Goal: Transaction & Acquisition: Download file/media

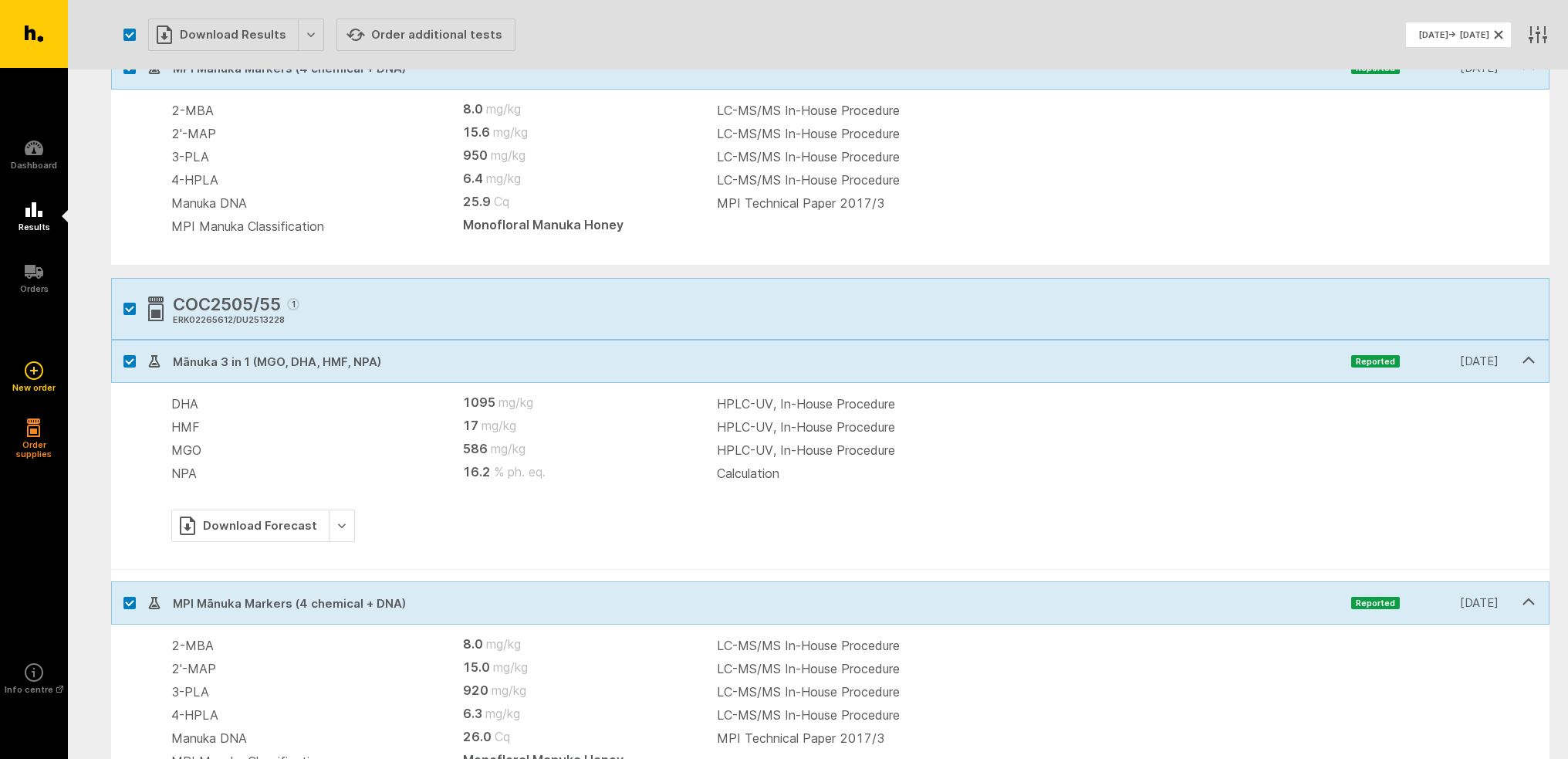
scroll to position [962, 0]
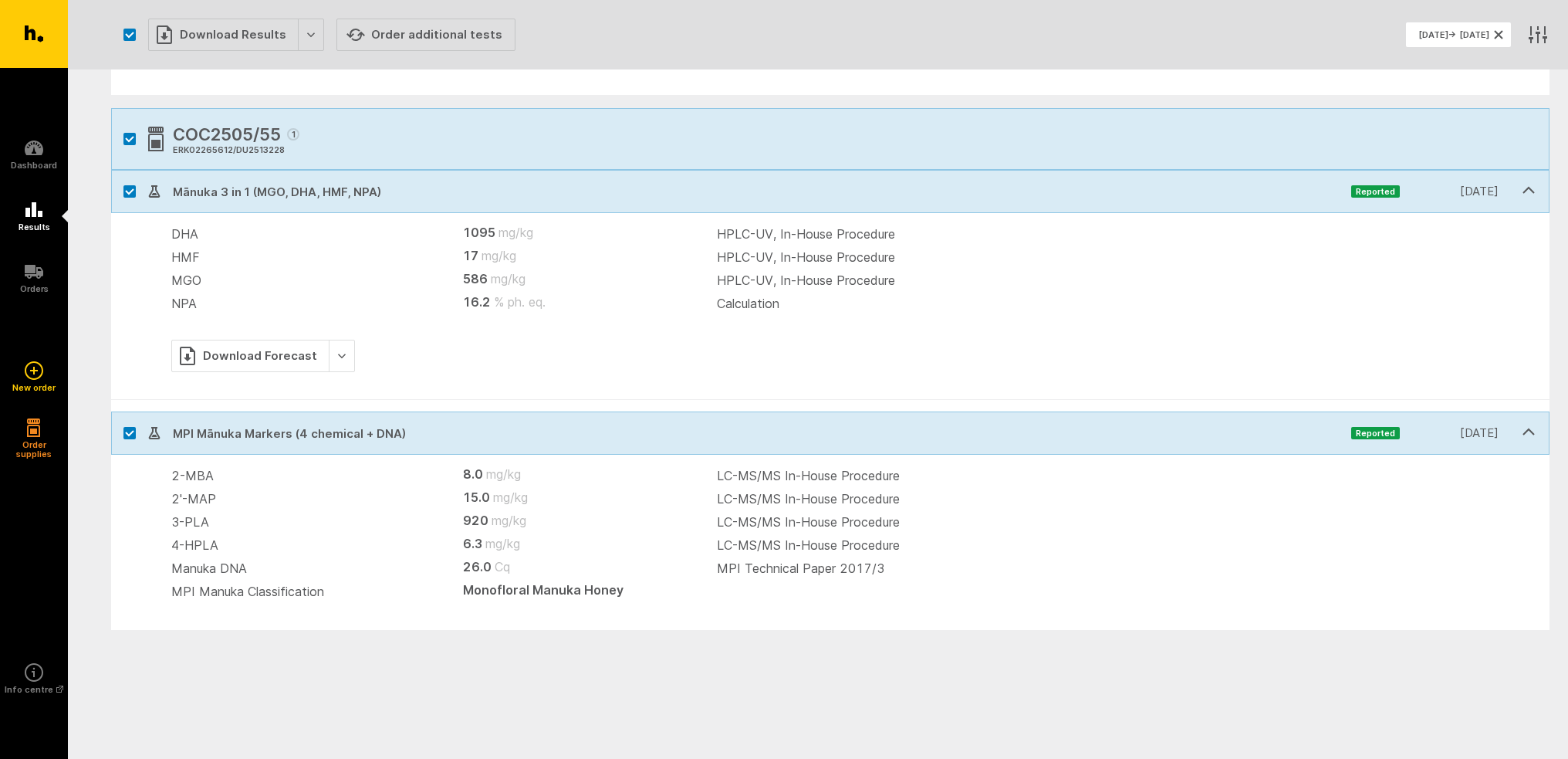
click at [126, 436] on label at bounding box center [129, 432] width 12 height 12
click at [121, 422] on input "checkbox" at bounding box center [115, 416] width 10 height 10
checkbox input "false"
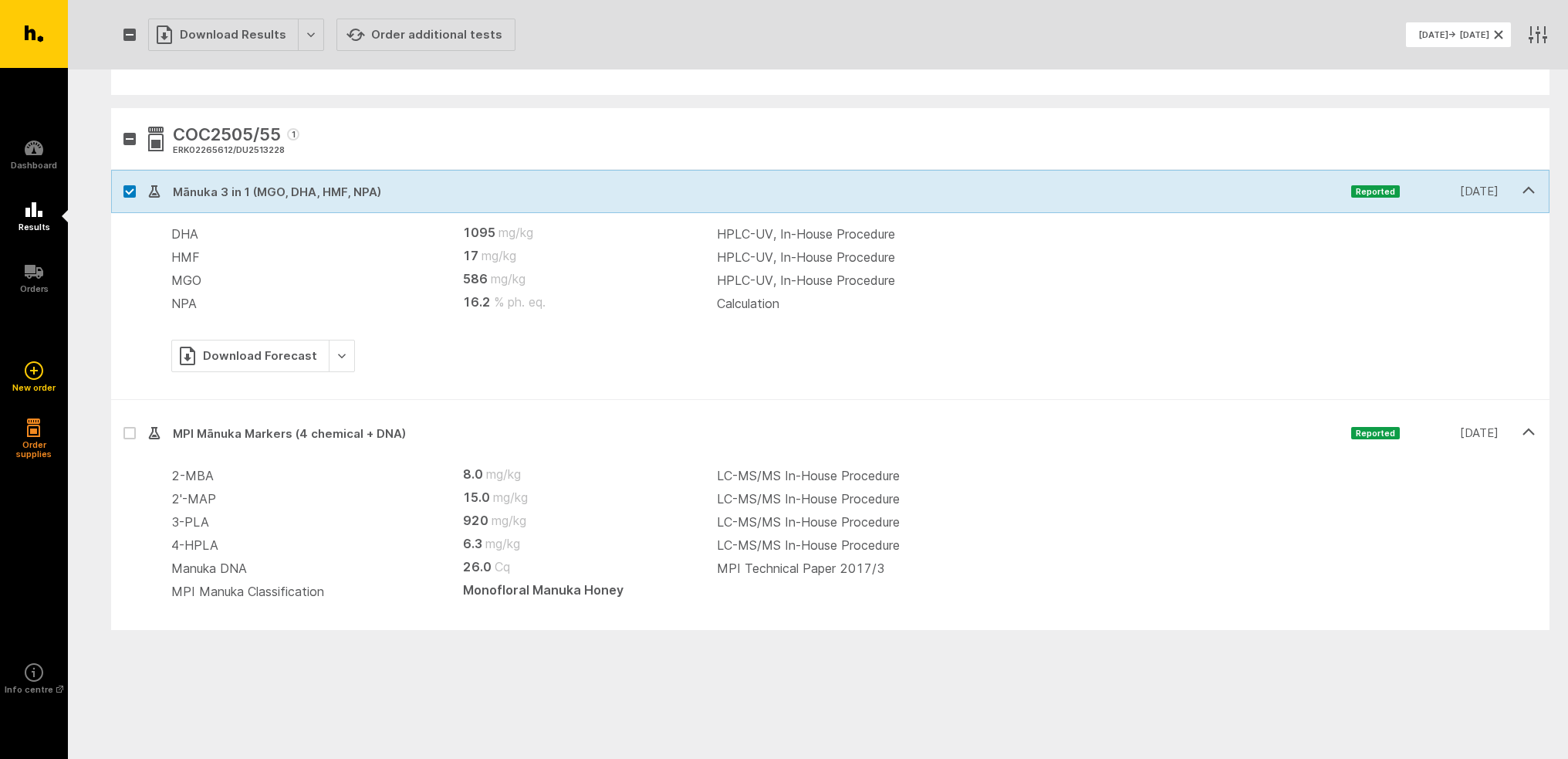
scroll to position [786, 0]
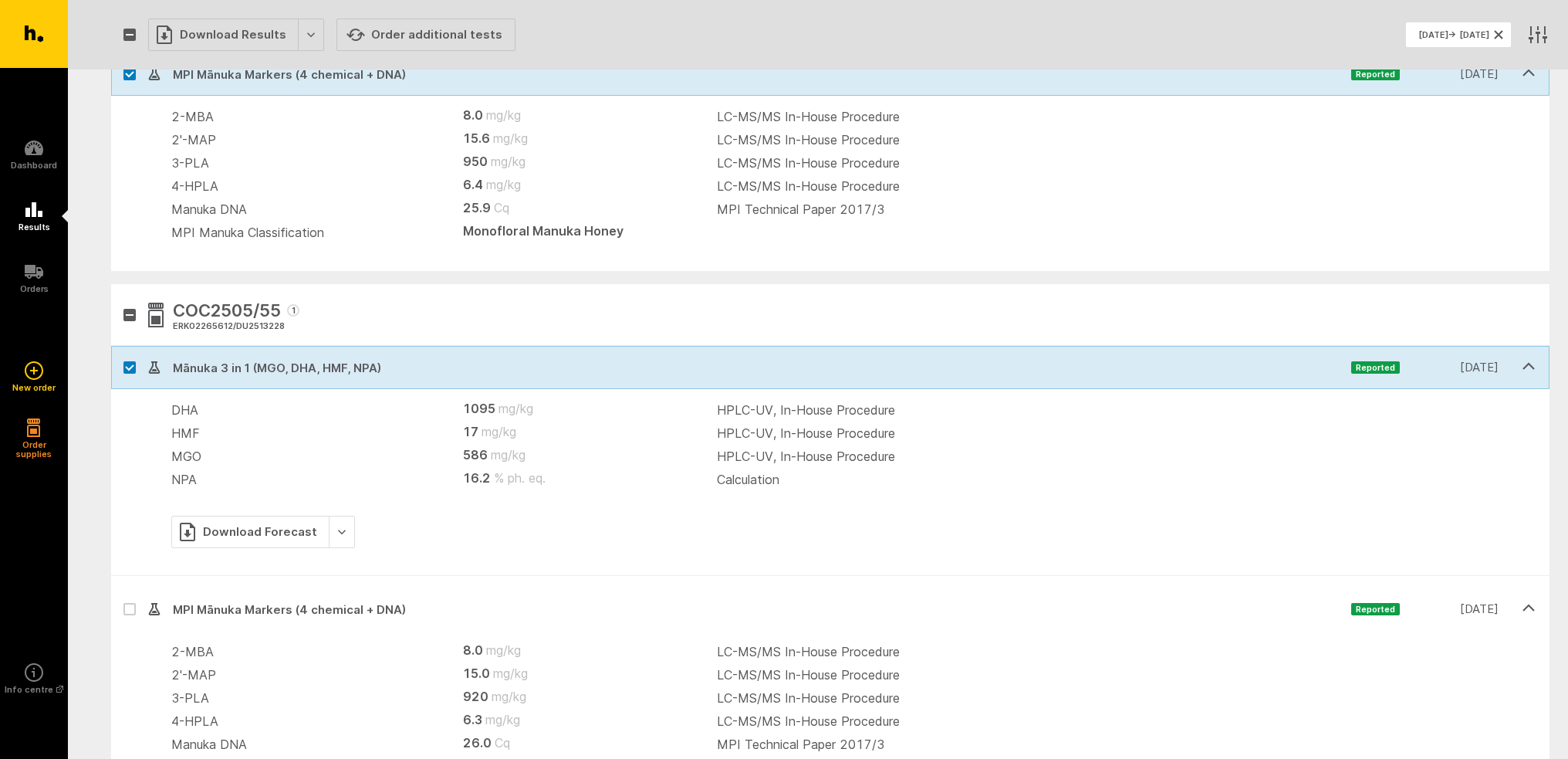
click at [129, 368] on icon at bounding box center [129, 368] width 9 height 7
click at [121, 355] on input "checkbox" at bounding box center [115, 351] width 10 height 10
checkbox input "false"
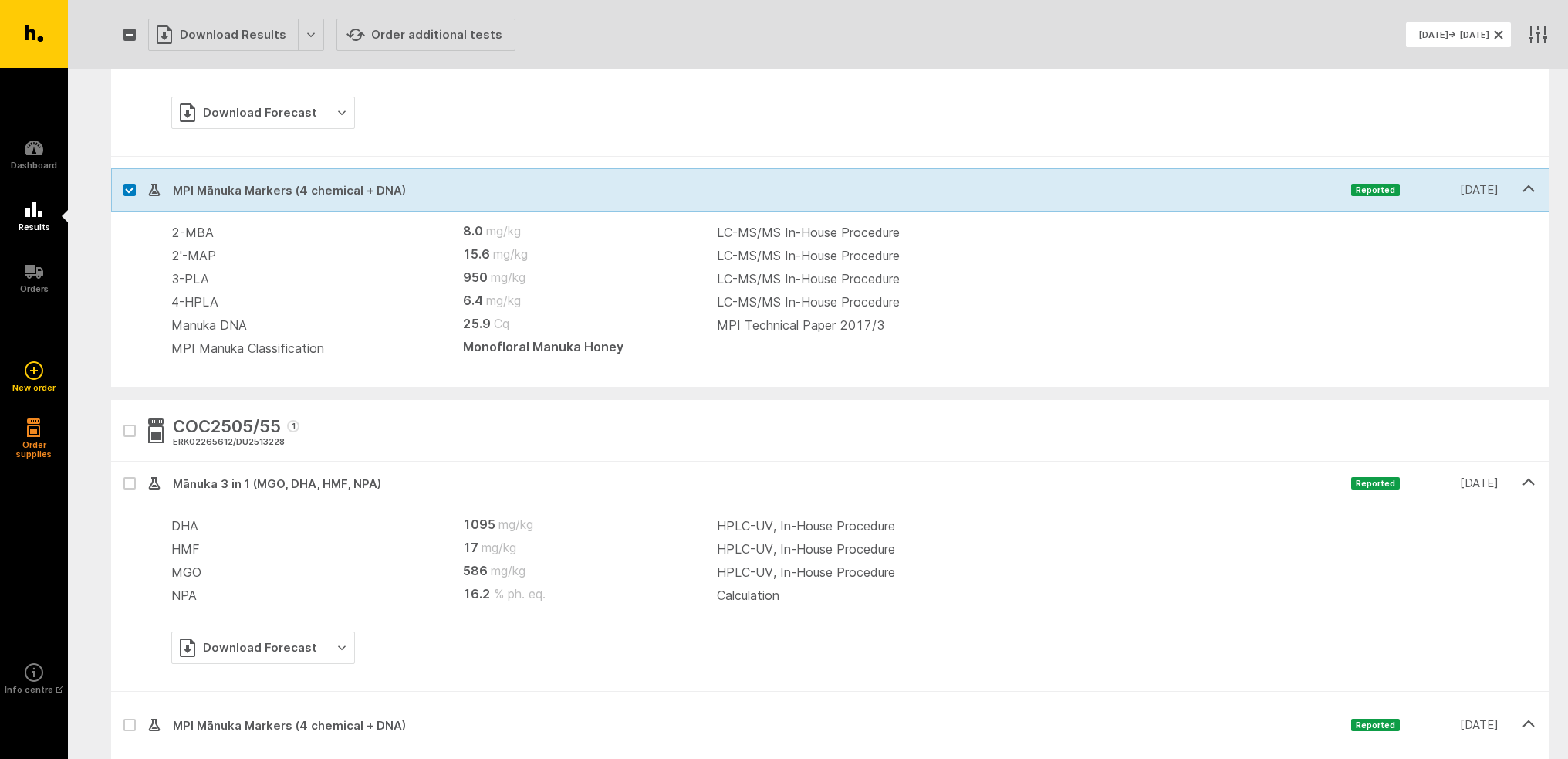
scroll to position [544, 0]
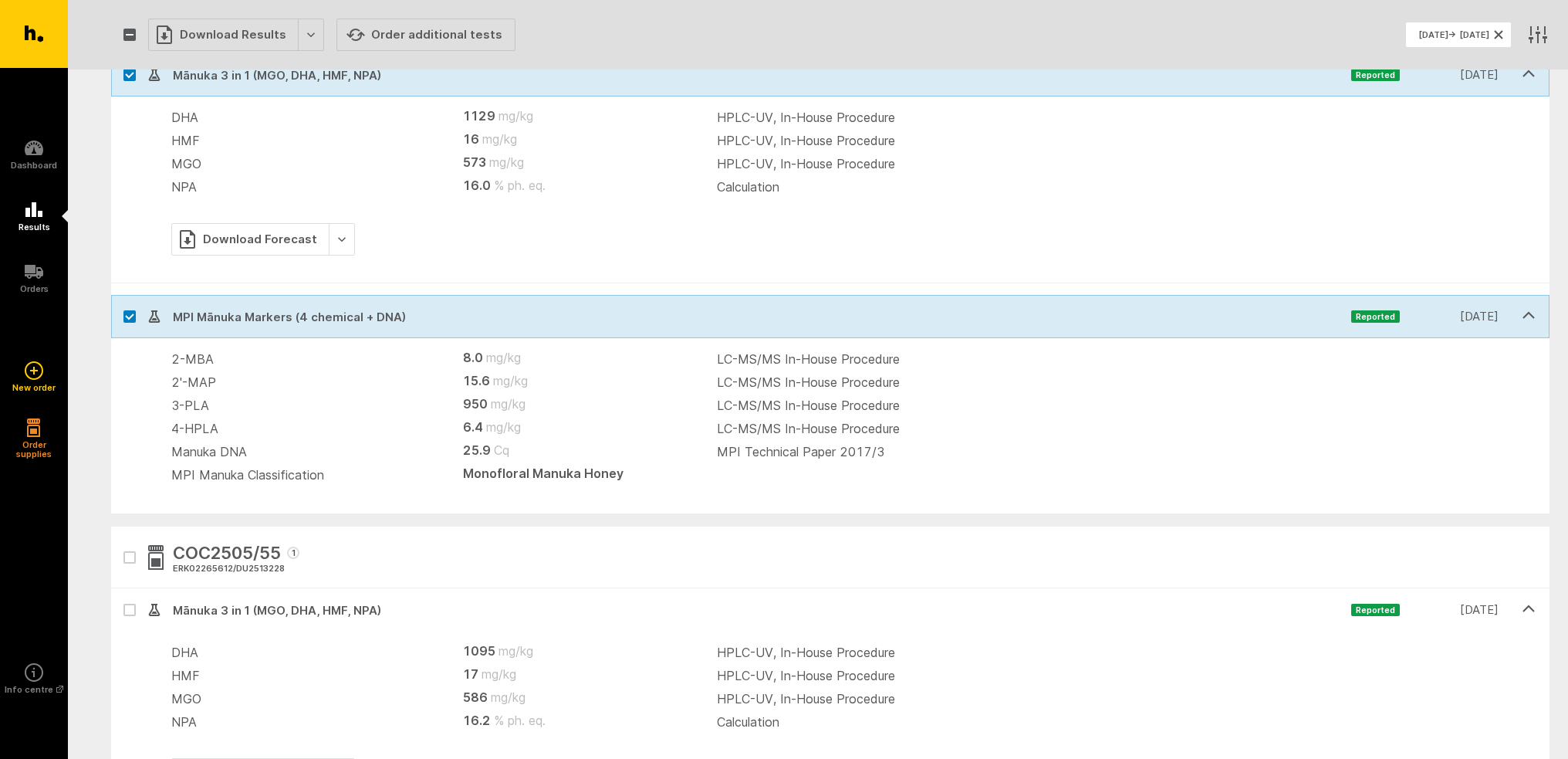
click at [129, 320] on label at bounding box center [129, 316] width 12 height 12
click at [121, 305] on input "checkbox" at bounding box center [115, 299] width 10 height 10
checkbox input "false"
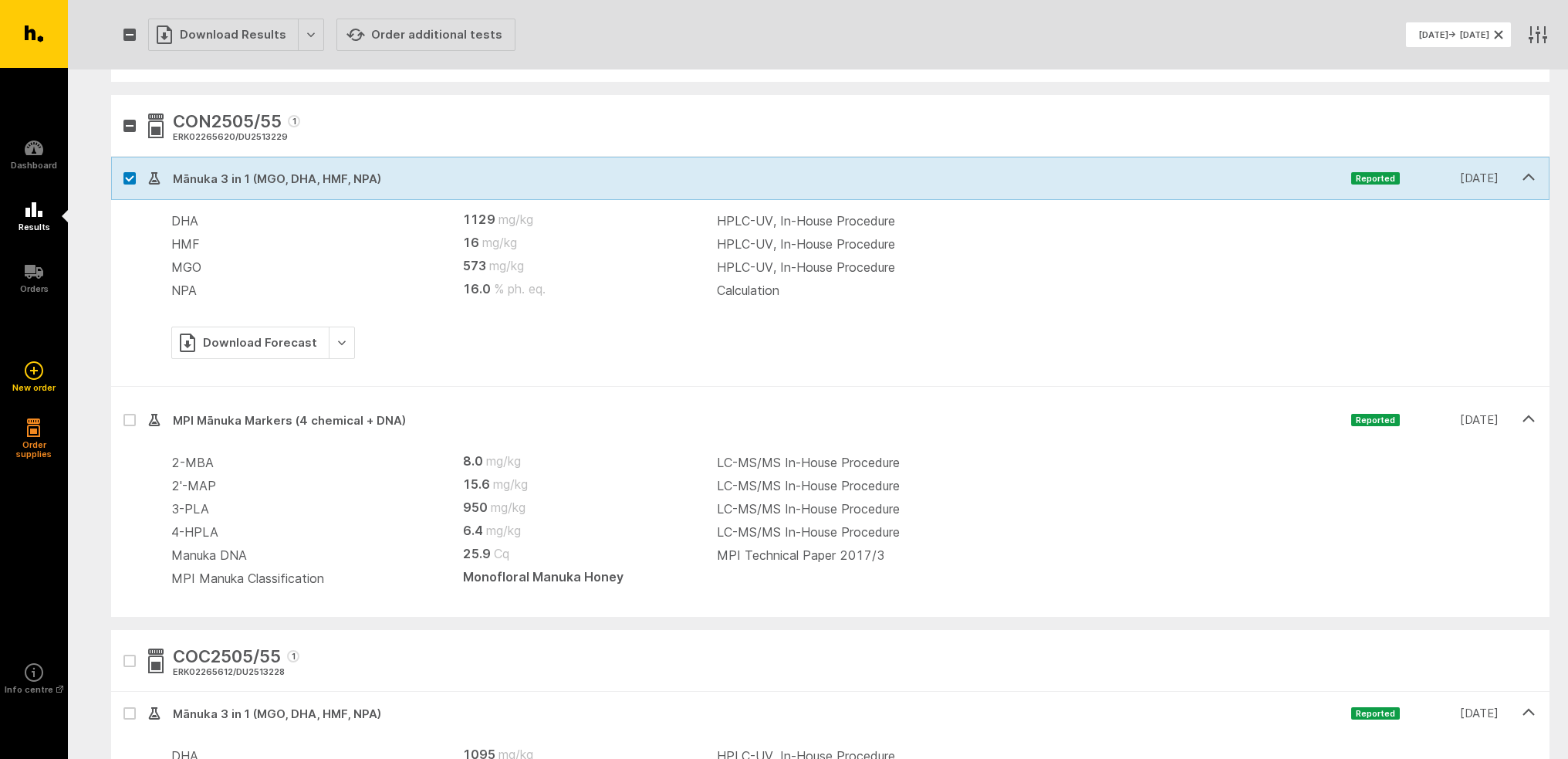
scroll to position [235, 0]
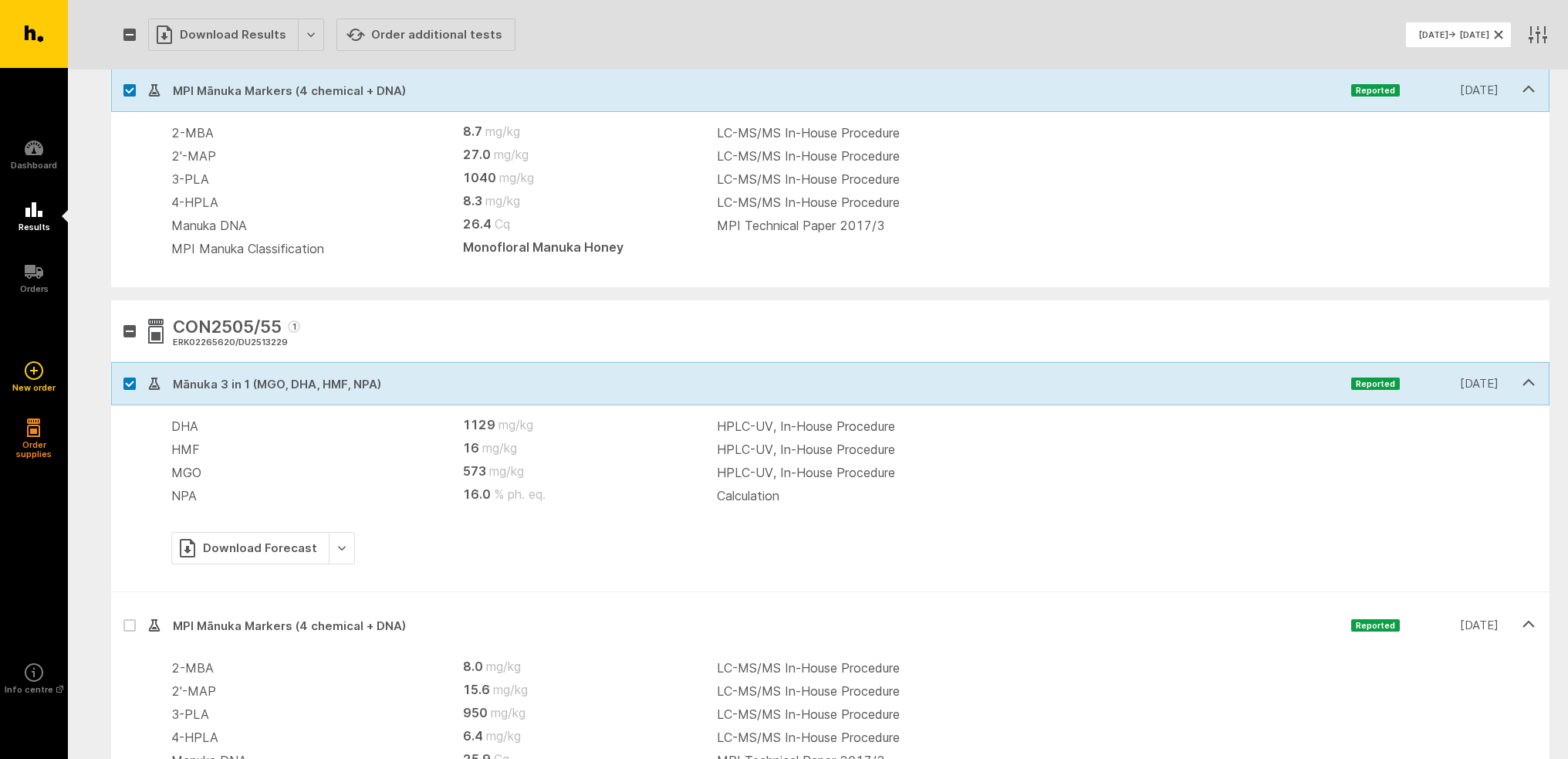
click at [129, 384] on icon at bounding box center [129, 383] width 7 height 5
click at [121, 372] on input "checkbox" at bounding box center [115, 367] width 10 height 10
checkbox input "false"
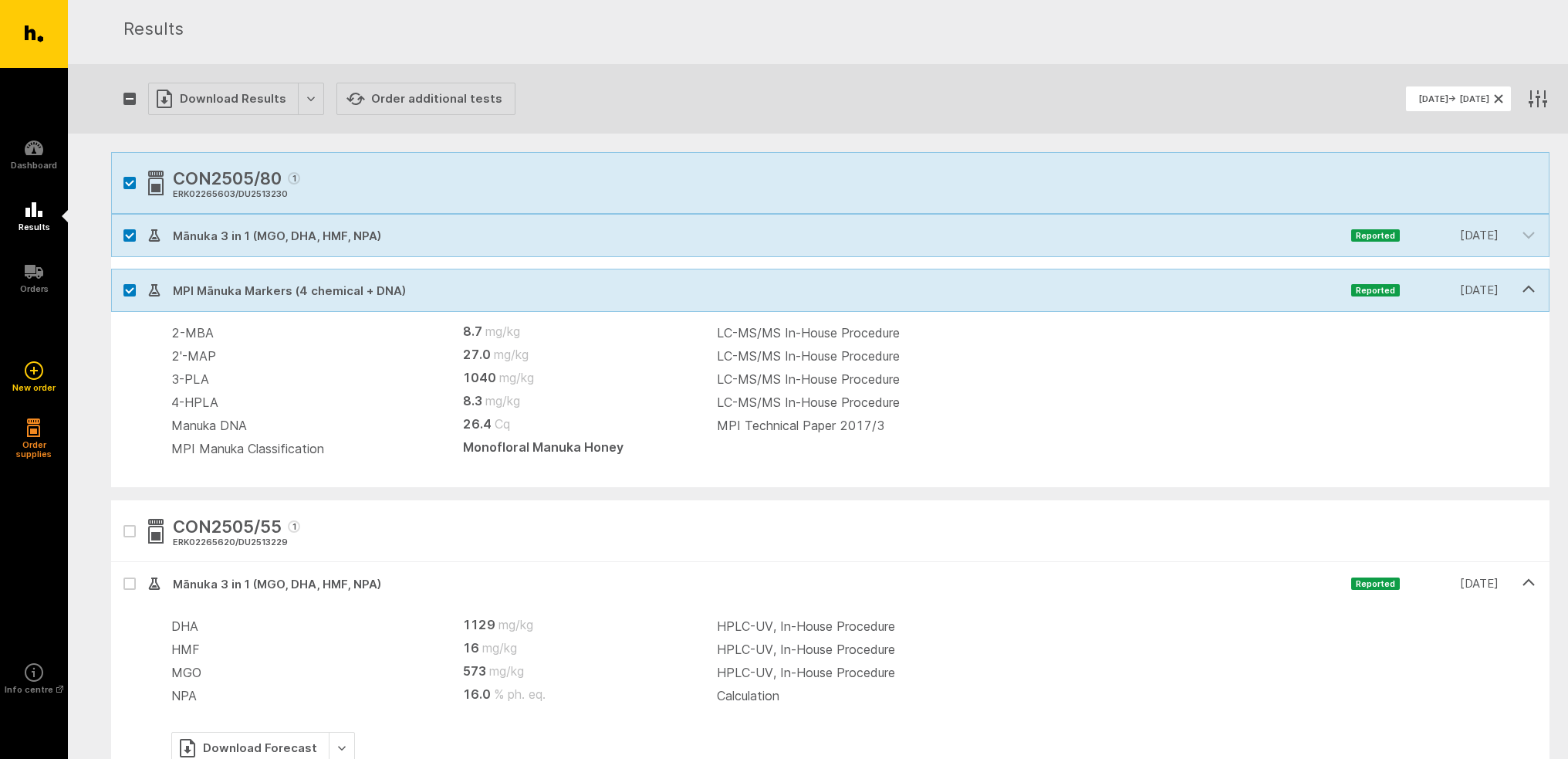
scroll to position [3, 0]
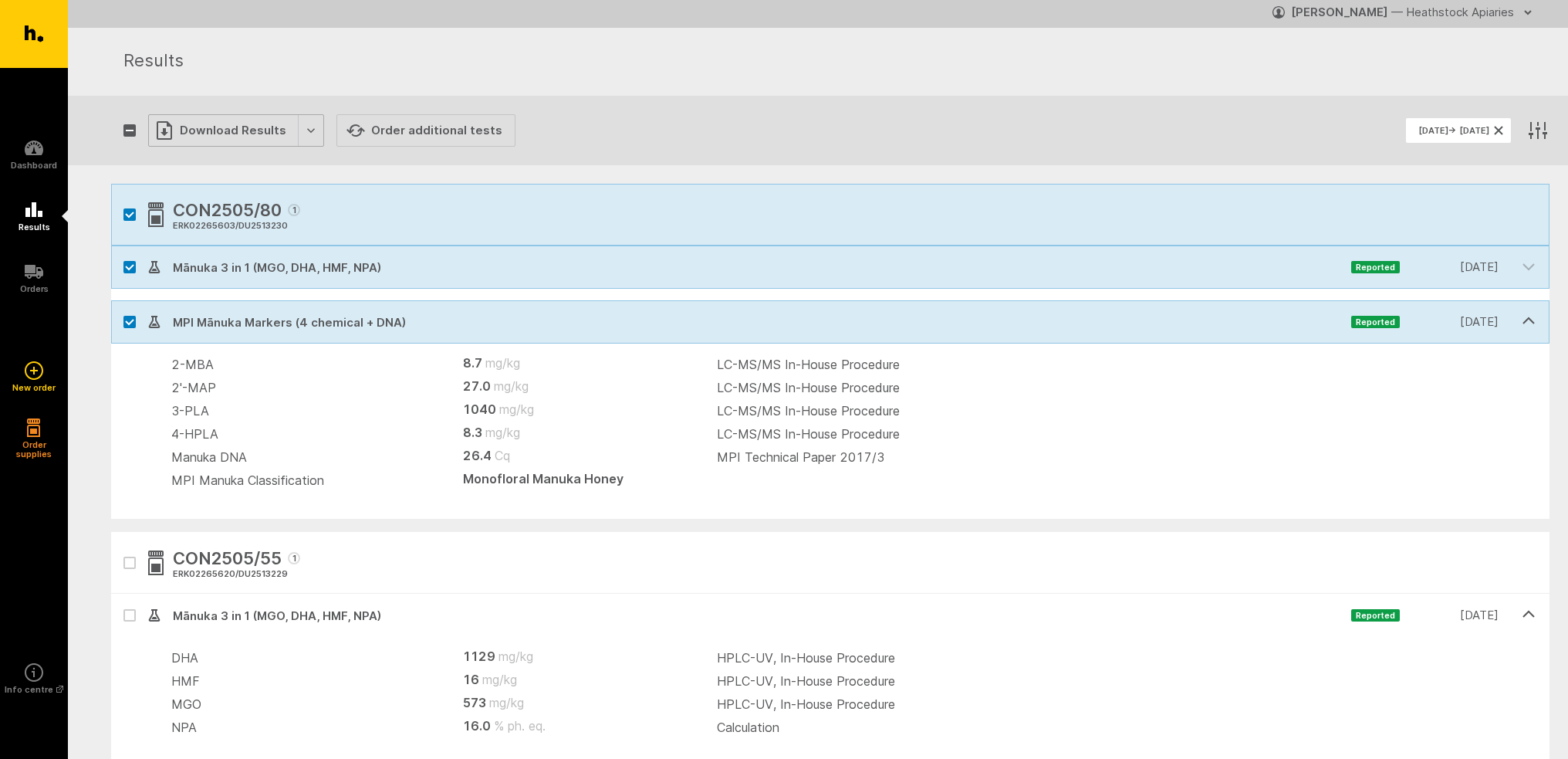
click at [188, 129] on div "Download Results" at bounding box center [236, 130] width 176 height 32
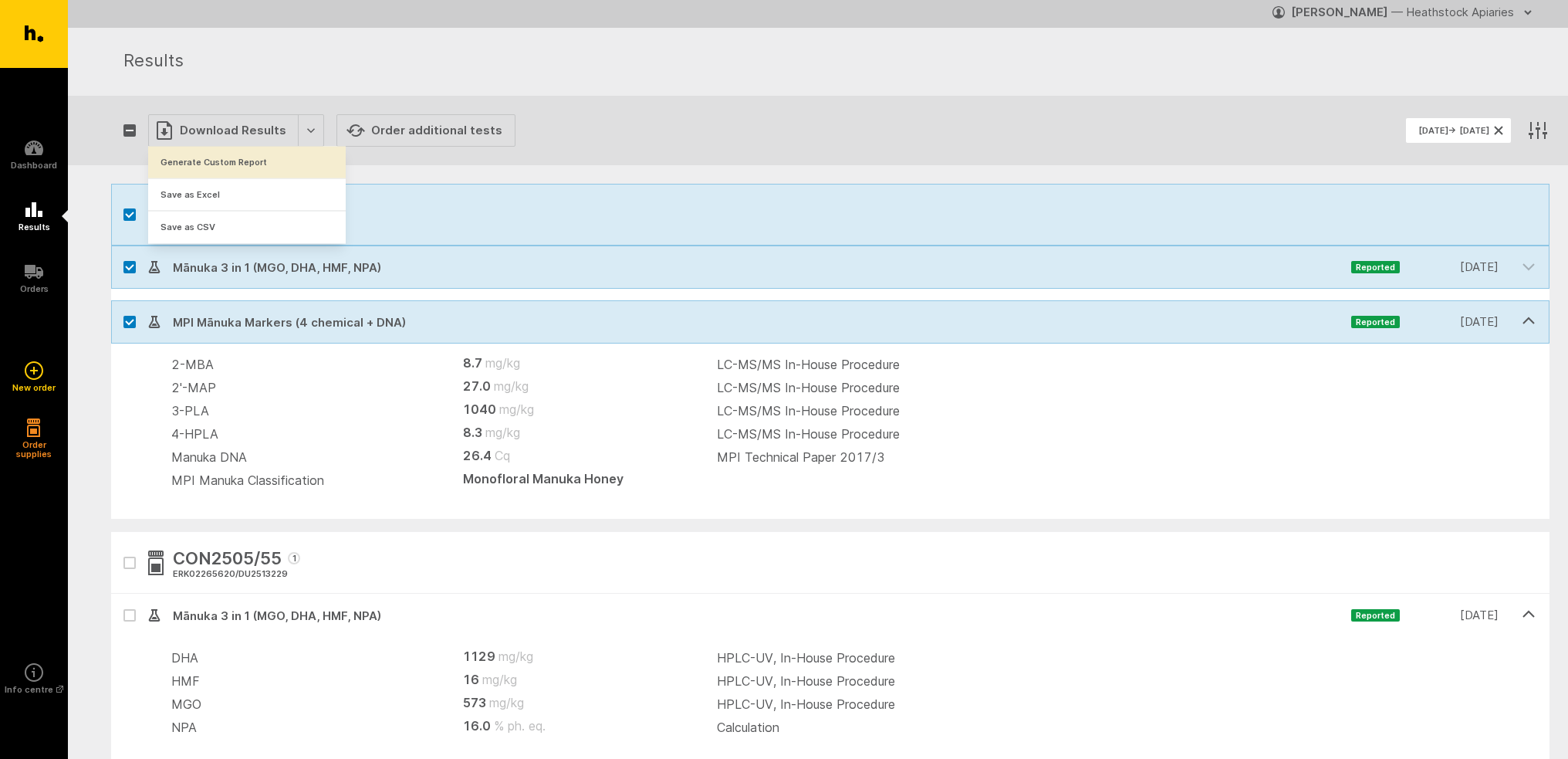
click at [191, 163] on button "Generate Custom Report" at bounding box center [247, 163] width 197 height 31
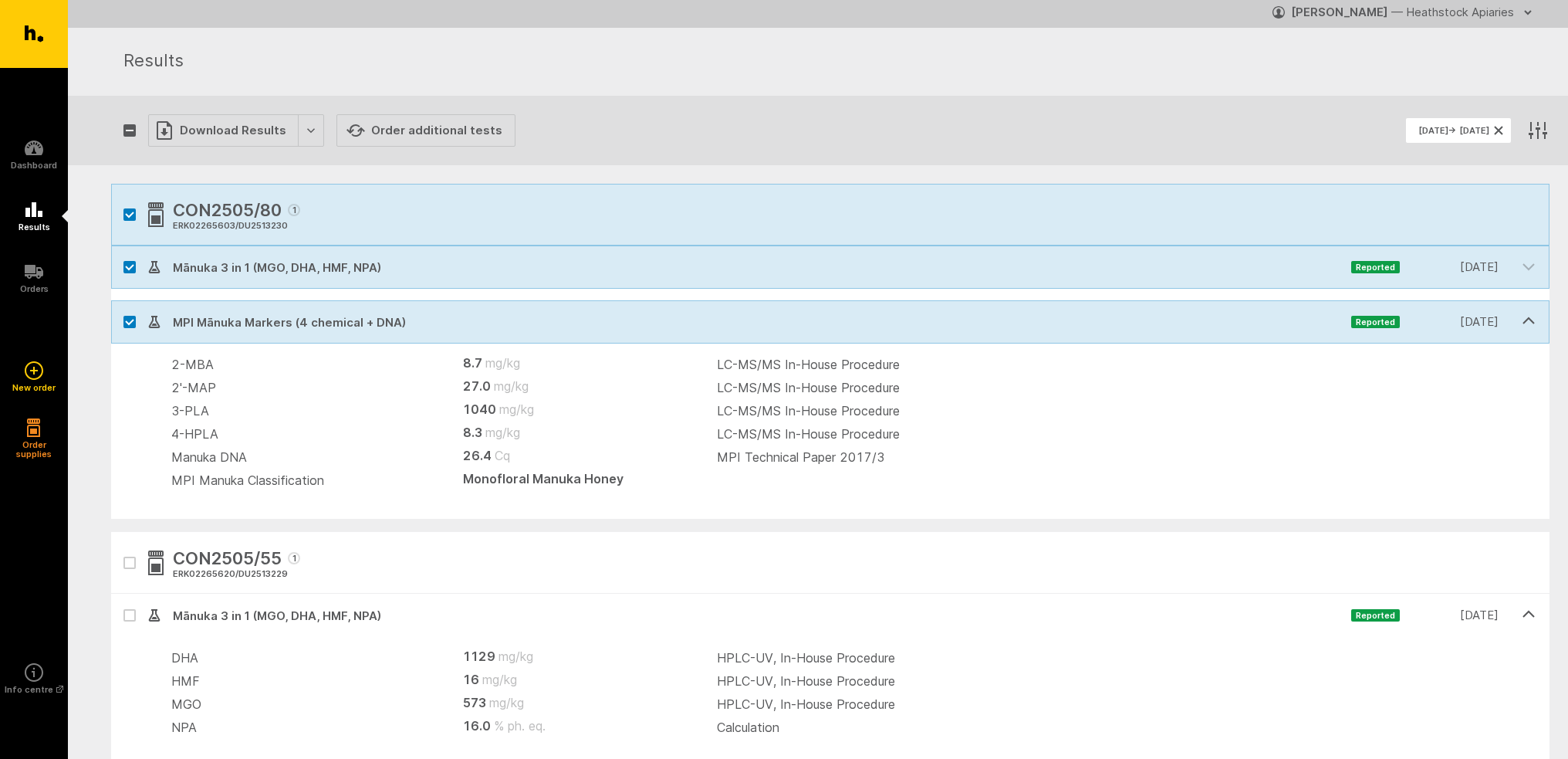
click at [125, 213] on icon "button" at bounding box center [129, 215] width 9 height 7
checkbox input "false"
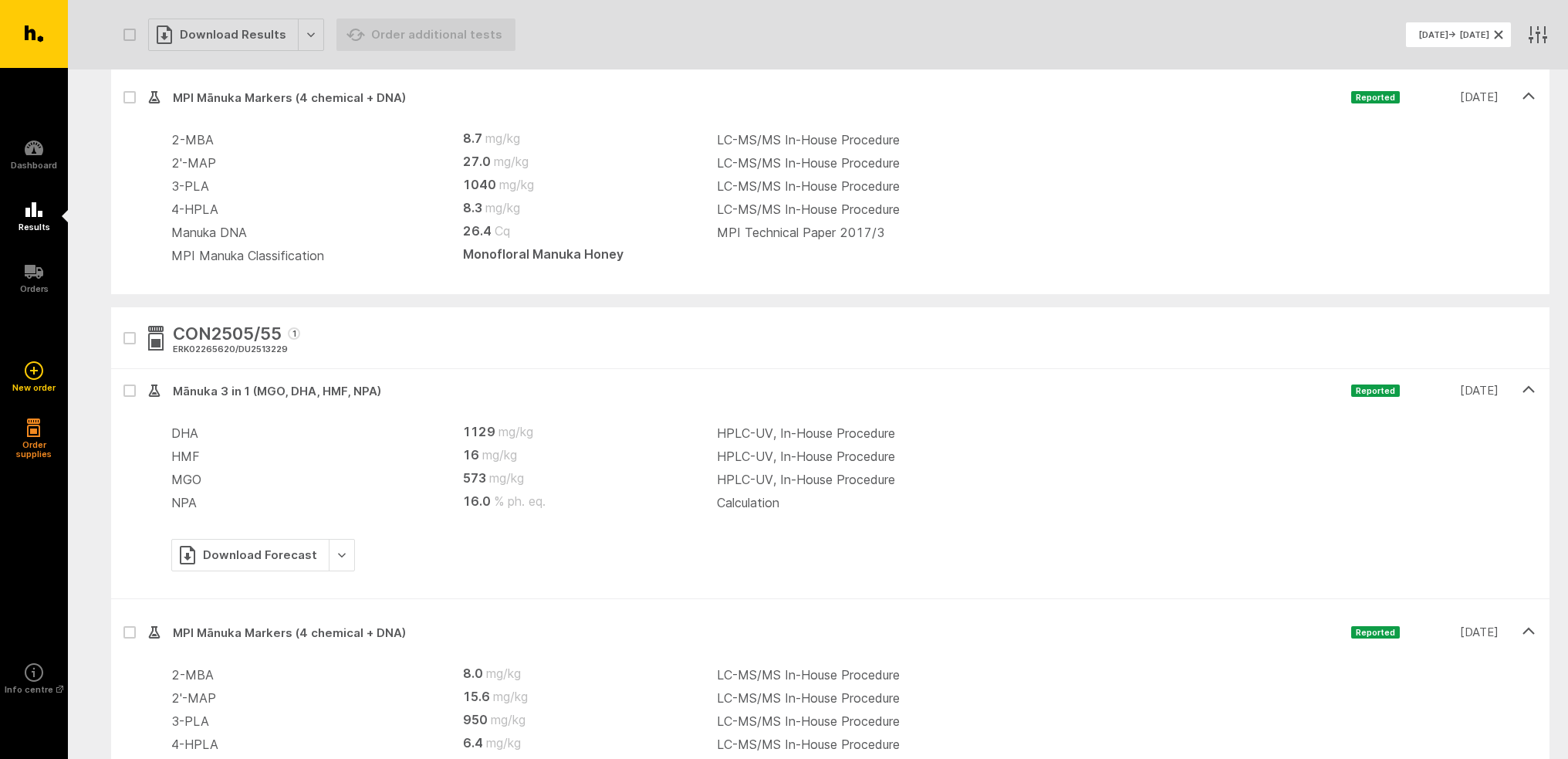
scroll to position [312, 0]
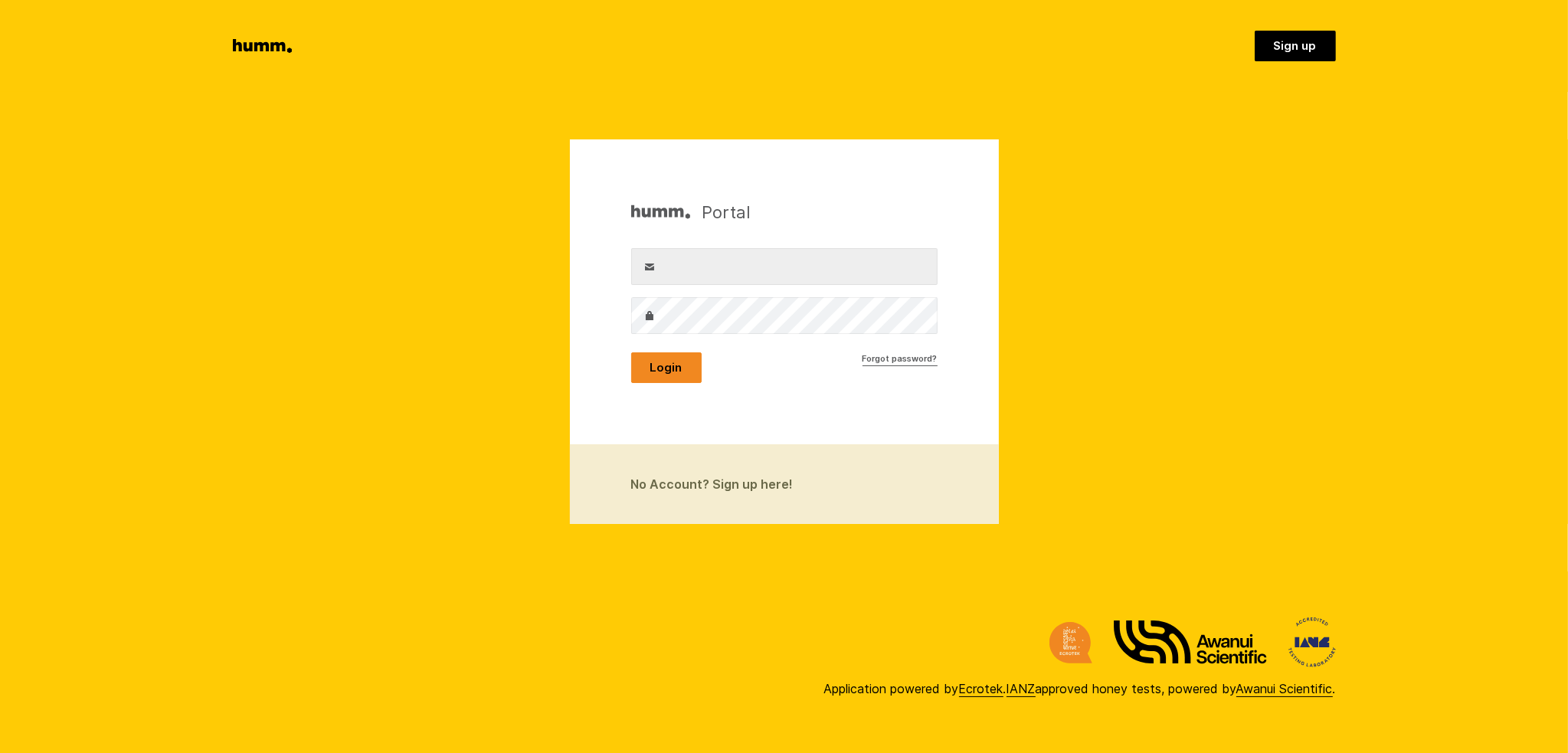
type input "office@heathstock.co.nz"
click at [662, 371] on button "Login" at bounding box center [666, 367] width 71 height 30
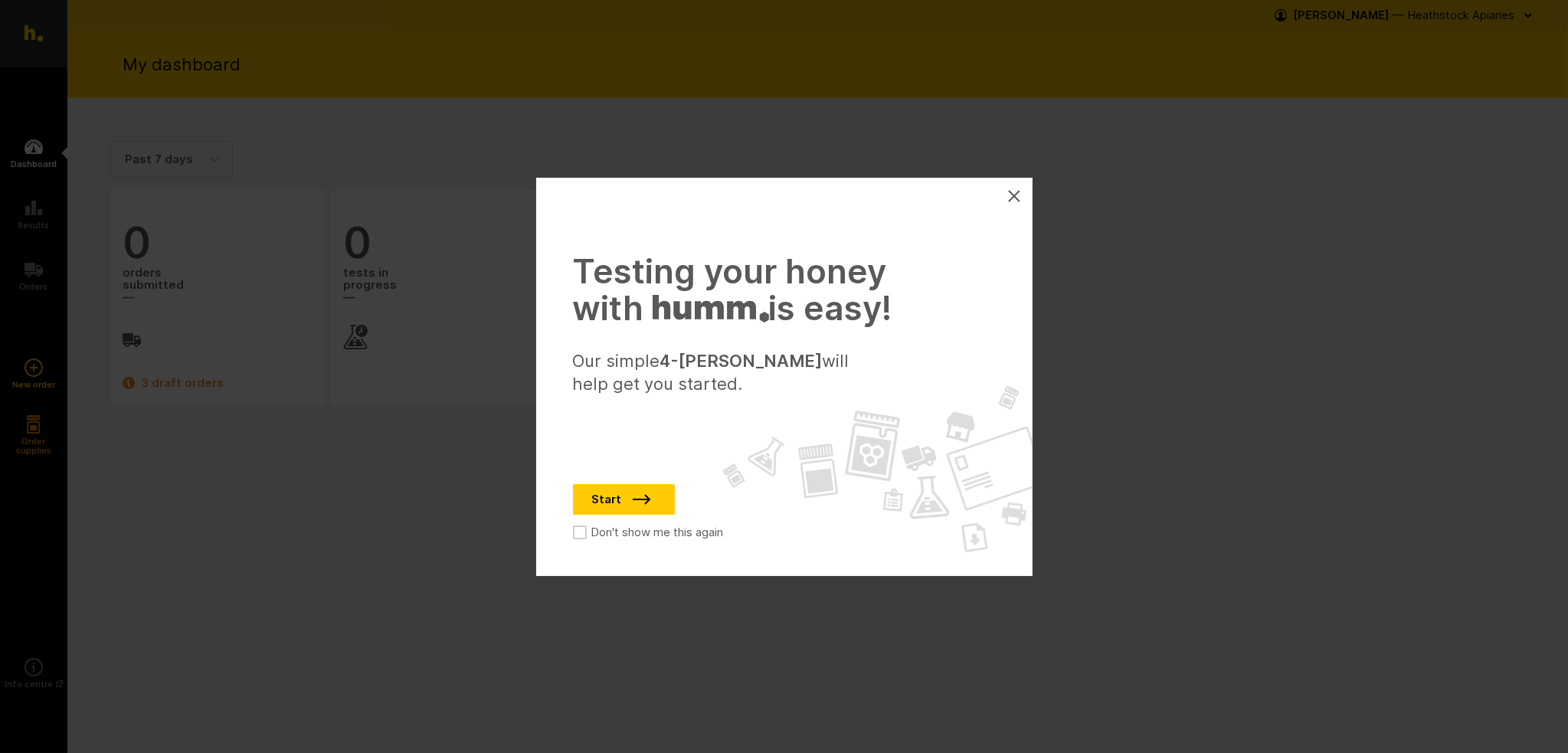
click at [1016, 195] on icon at bounding box center [1014, 195] width 12 height 12
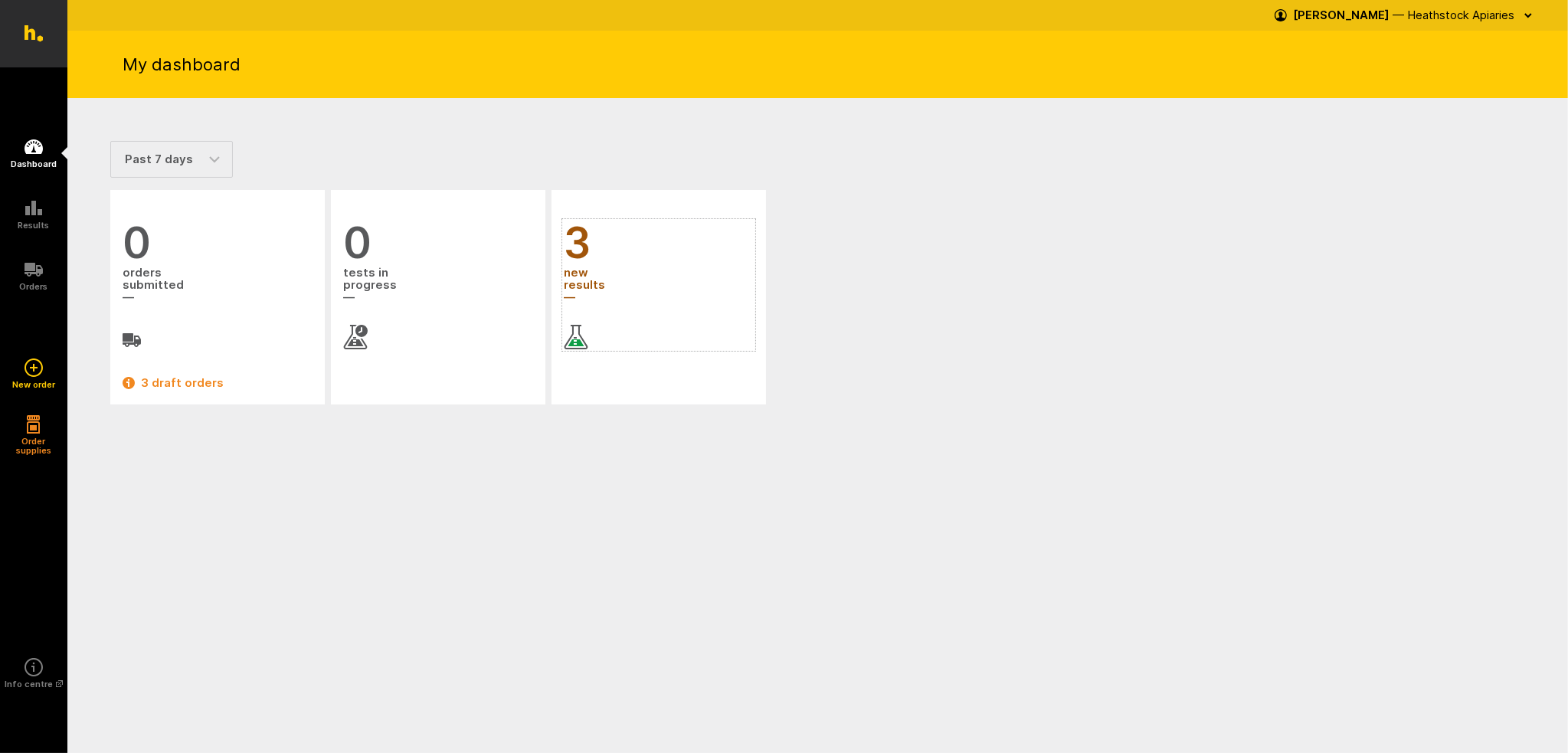
click at [588, 289] on span "new results" at bounding box center [658, 285] width 190 height 41
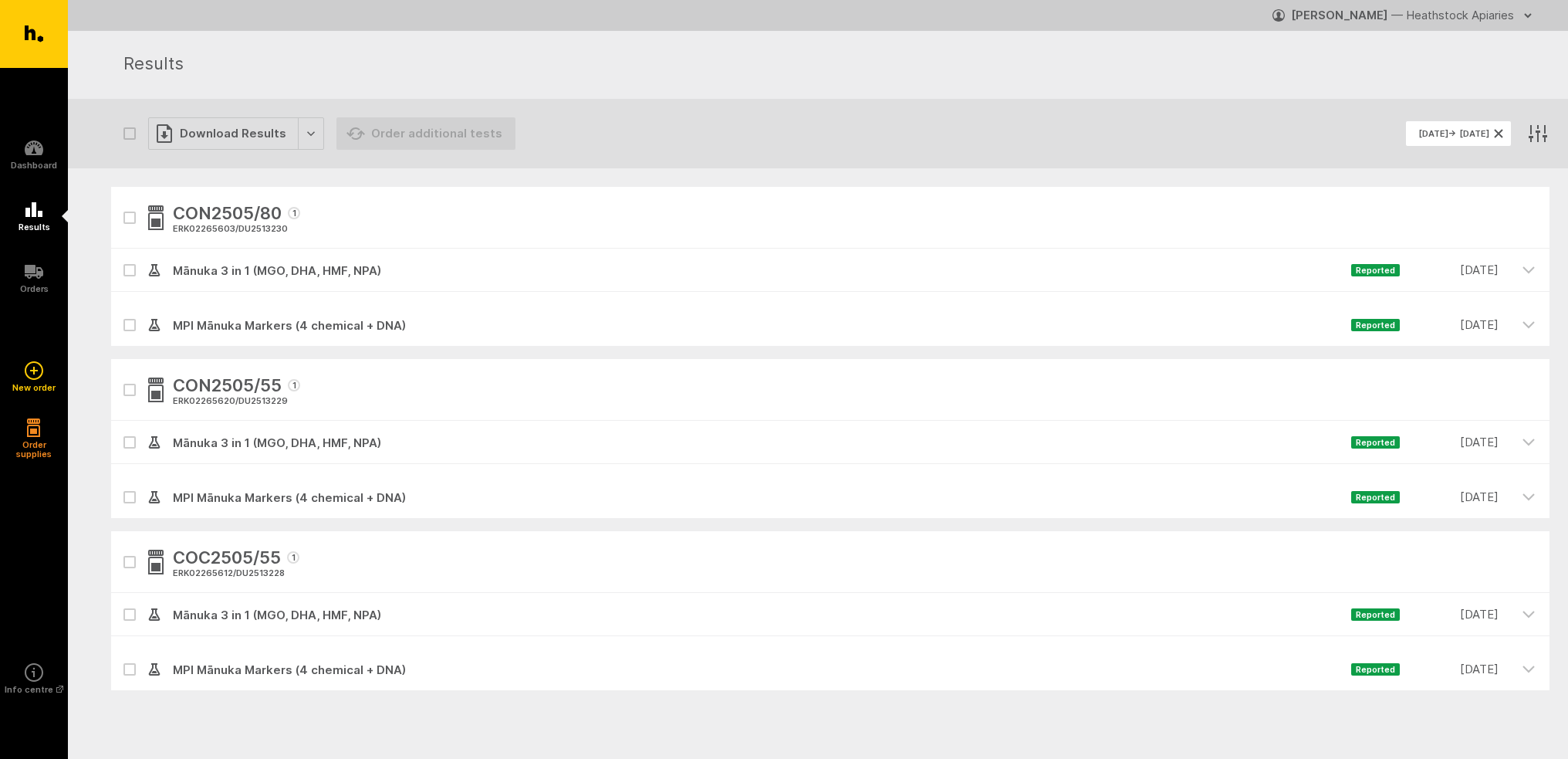
click at [132, 217] on icon "button" at bounding box center [129, 218] width 9 height 7
checkbox input "true"
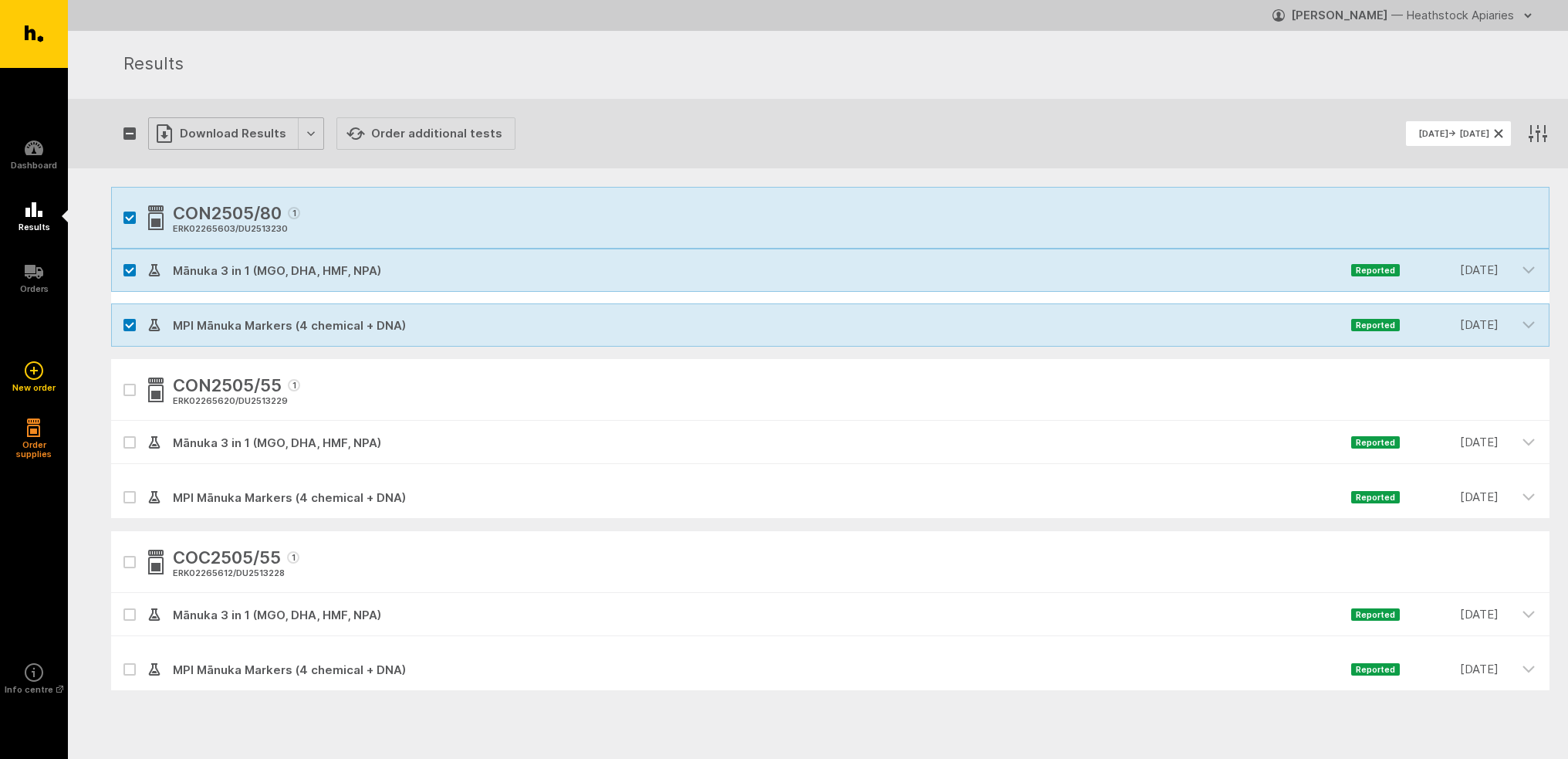
click at [200, 136] on div "Download Results" at bounding box center [236, 133] width 176 height 32
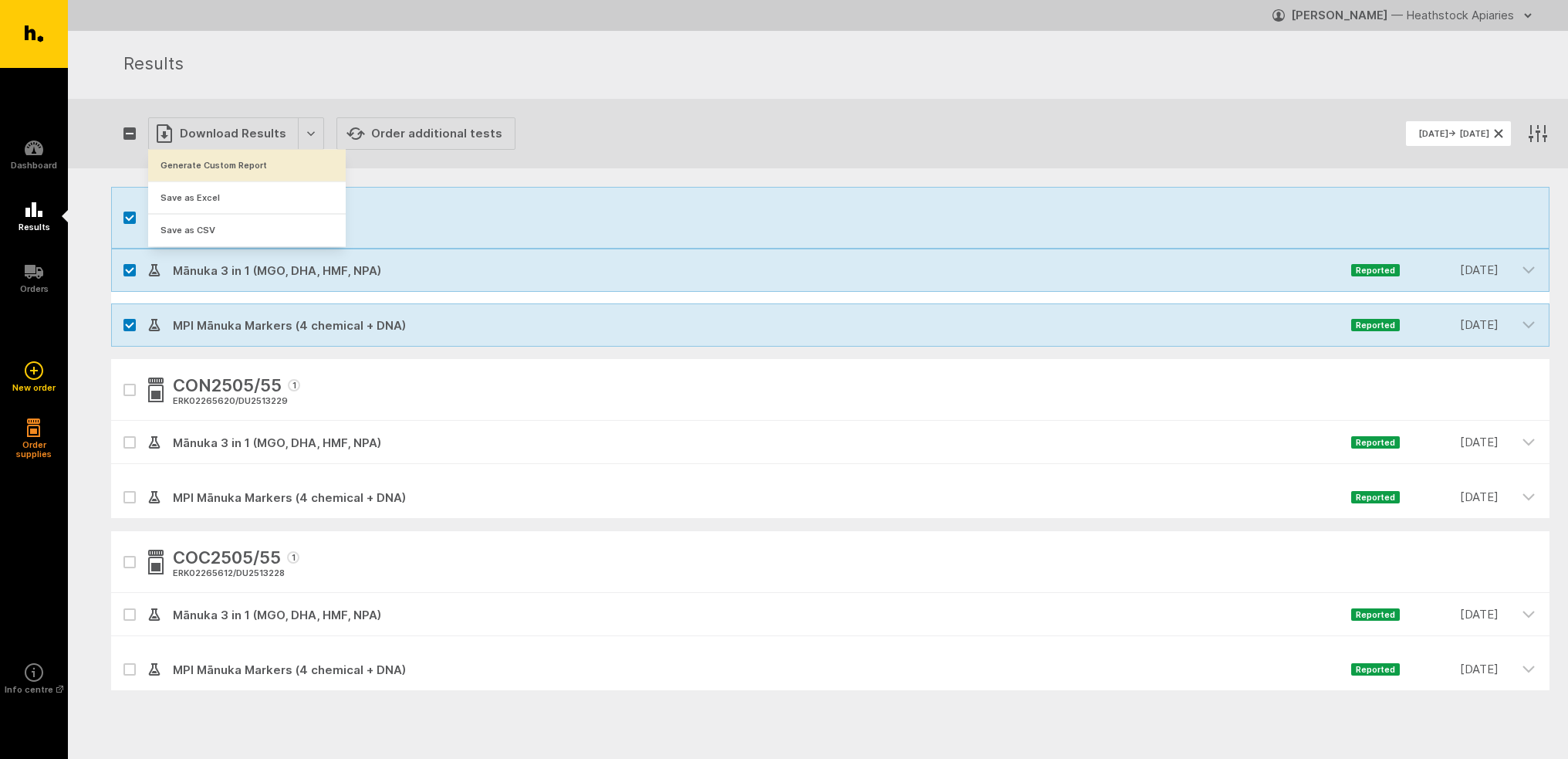
click at [211, 161] on button "Generate Custom Report" at bounding box center [247, 165] width 197 height 31
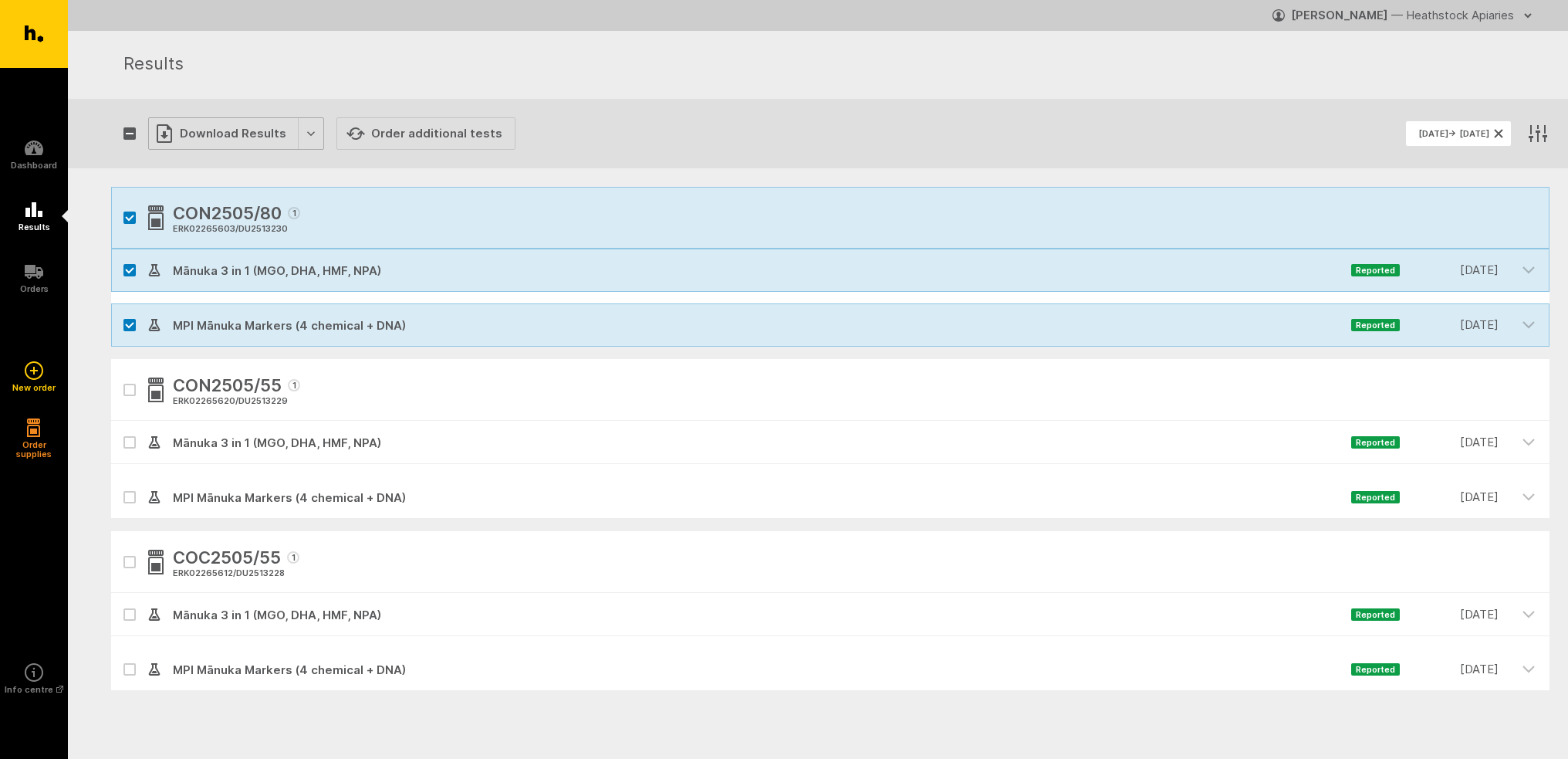
click at [218, 132] on div "Download Results" at bounding box center [236, 133] width 176 height 32
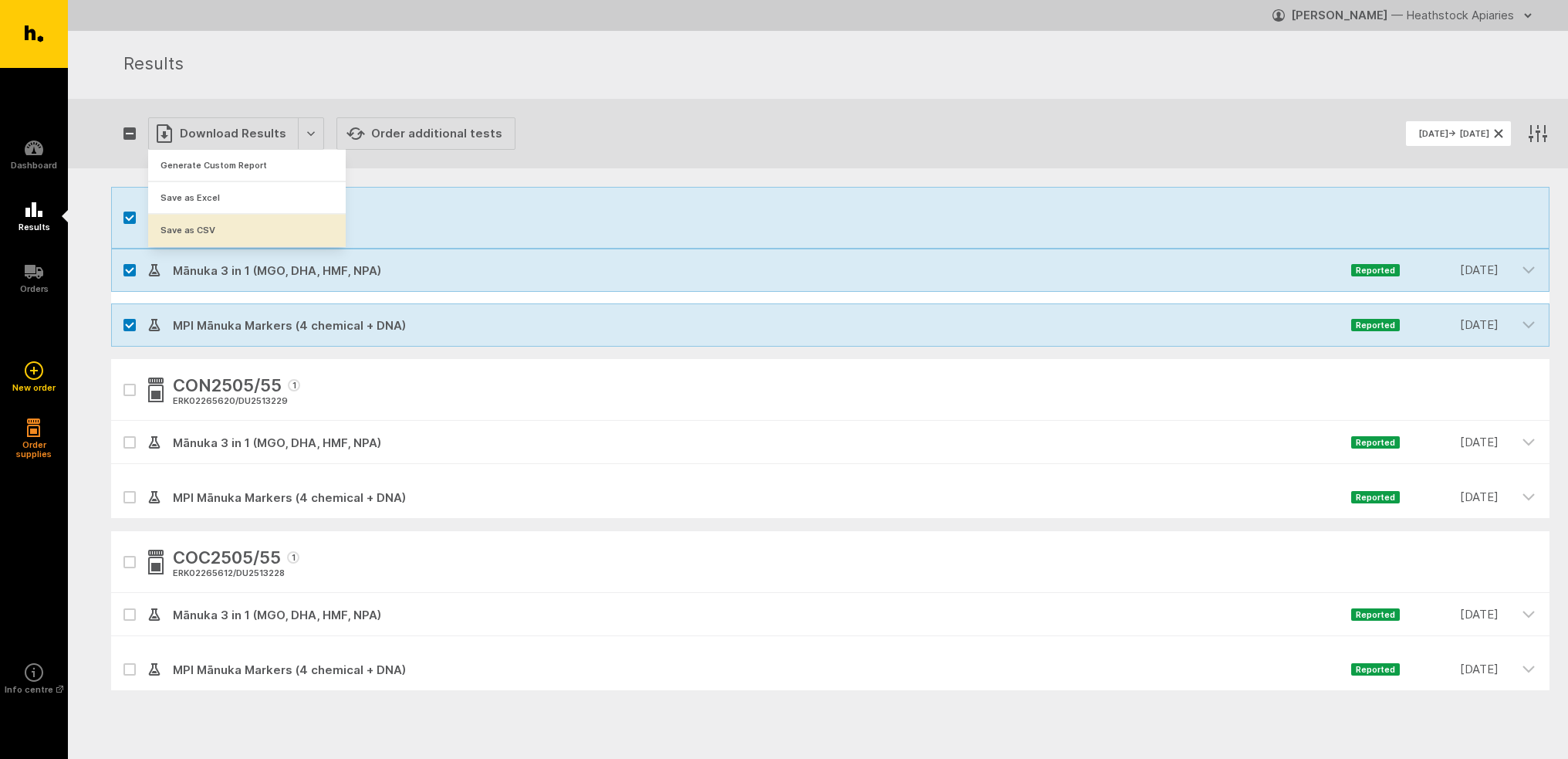
click at [229, 232] on button "Save as CSV" at bounding box center [247, 230] width 197 height 32
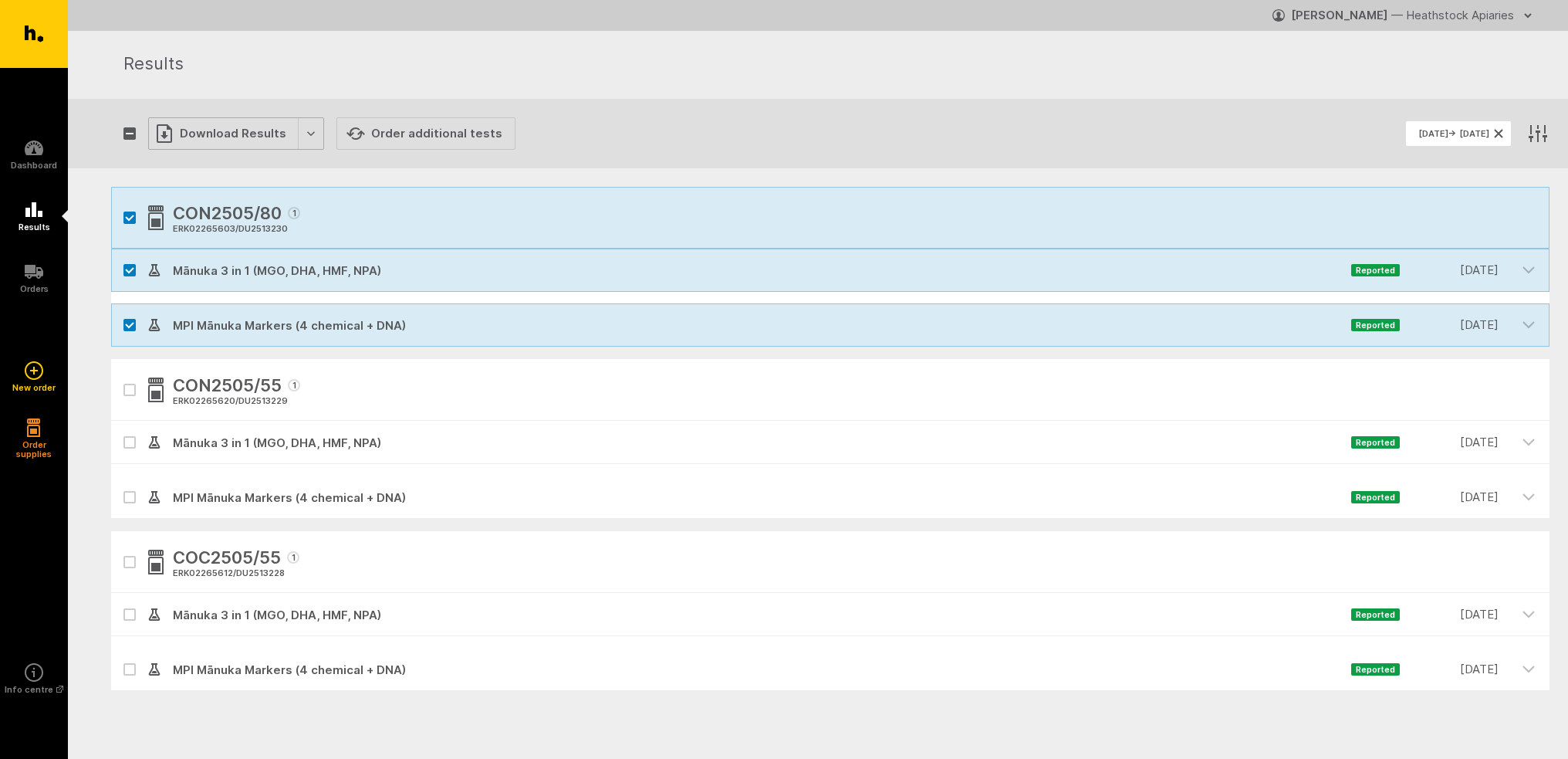
click at [299, 135] on div "Download Results" at bounding box center [236, 133] width 176 height 32
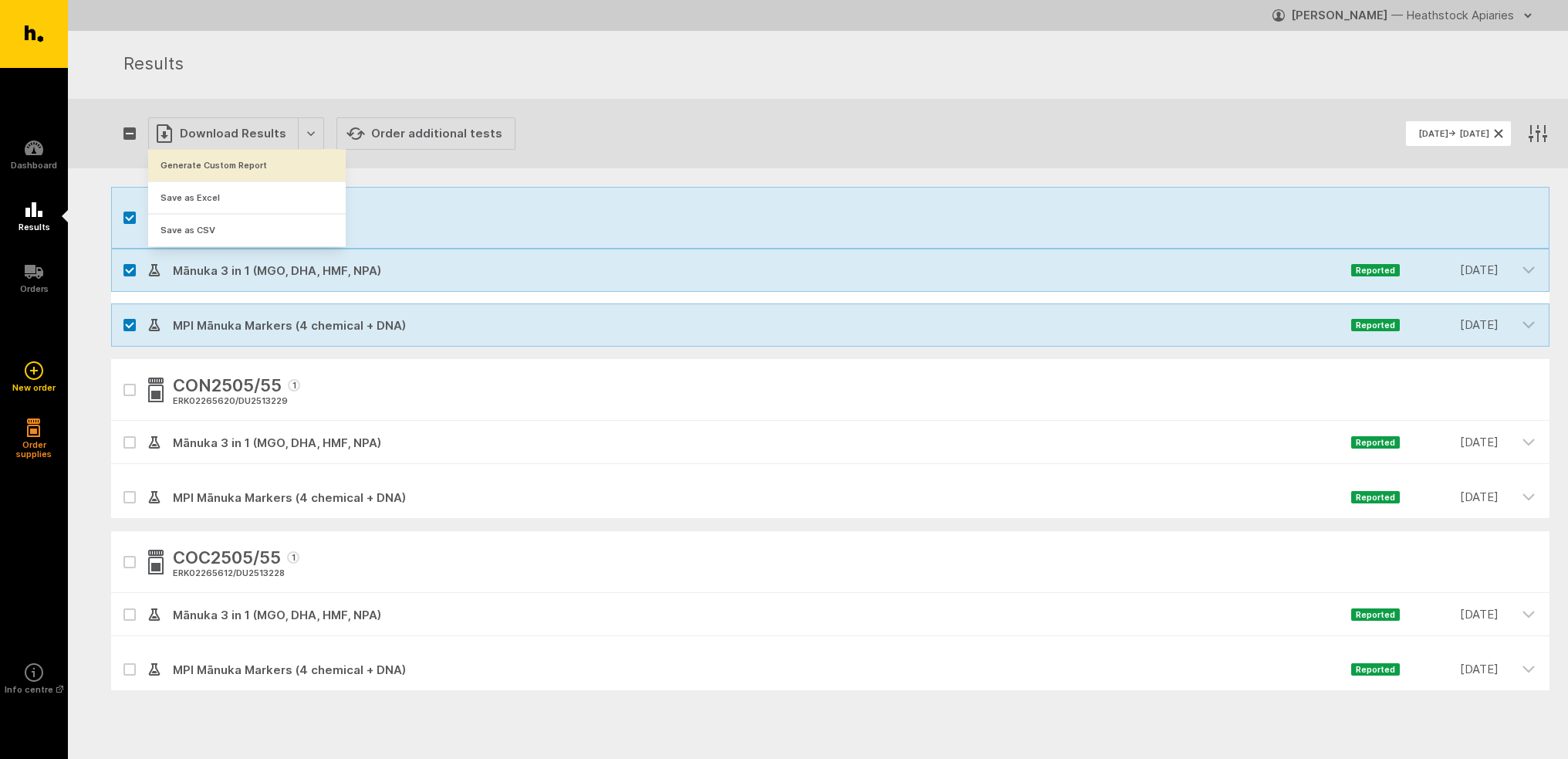
click at [285, 163] on button "Generate Custom Report" at bounding box center [247, 165] width 197 height 31
